Goal: Information Seeking & Learning: Learn about a topic

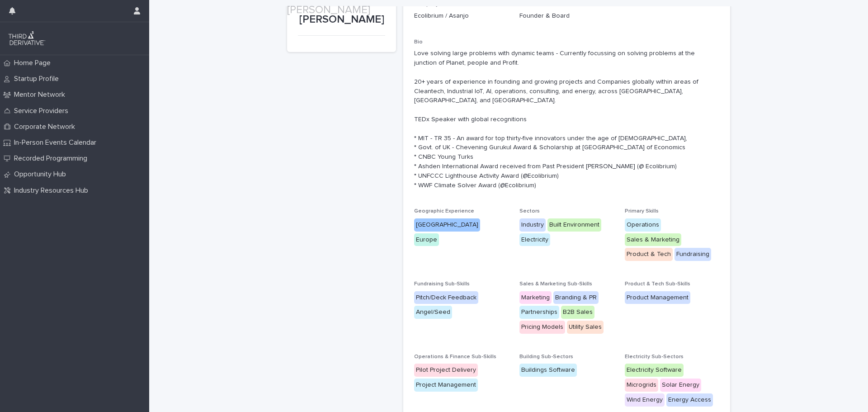
scroll to position [90, 0]
drag, startPoint x: 606, startPoint y: 154, endPoint x: 634, endPoint y: 157, distance: 28.2
click at [634, 157] on p "Love solving large problems with dynamic teams - Currently focussing on solving…" at bounding box center [566, 118] width 305 height 141
copy p "Ecolibrium"
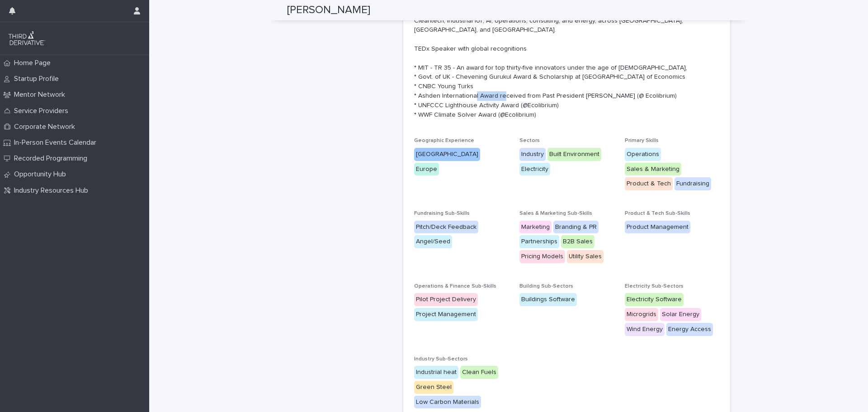
scroll to position [181, 0]
